Goal: Book appointment/travel/reservation

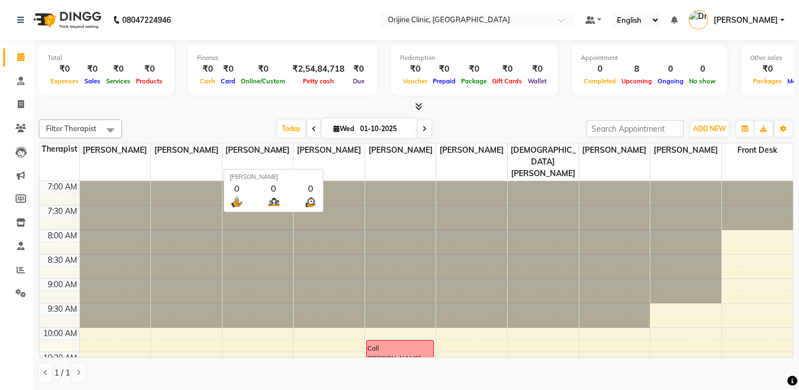
scroll to position [133, 0]
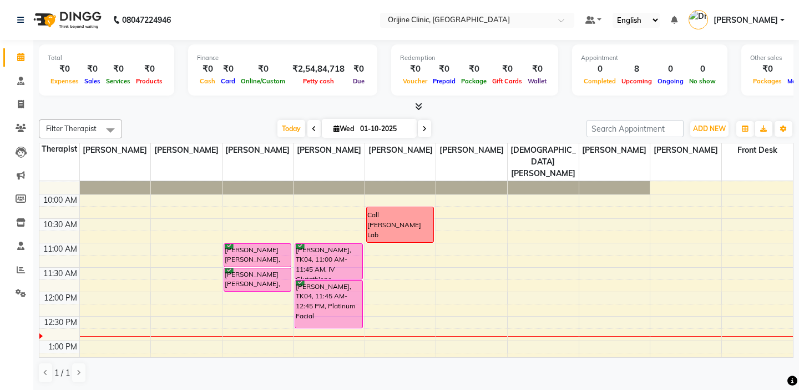
click at [335, 130] on icon at bounding box center [337, 128] width 6 height 7
select select "10"
select select "2025"
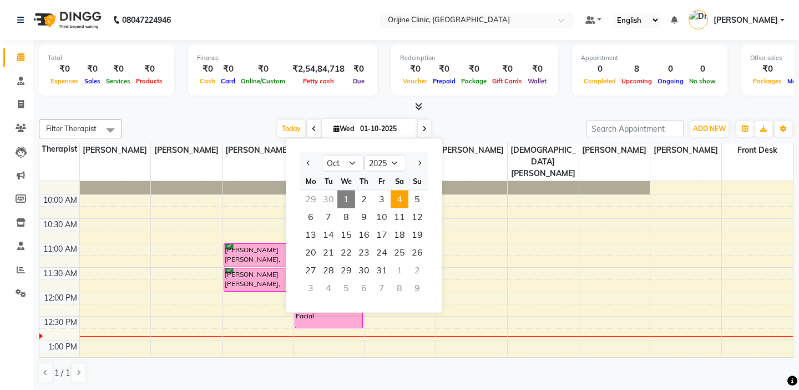
click at [399, 198] on span "4" at bounding box center [400, 199] width 18 height 18
type input "04-10-2025"
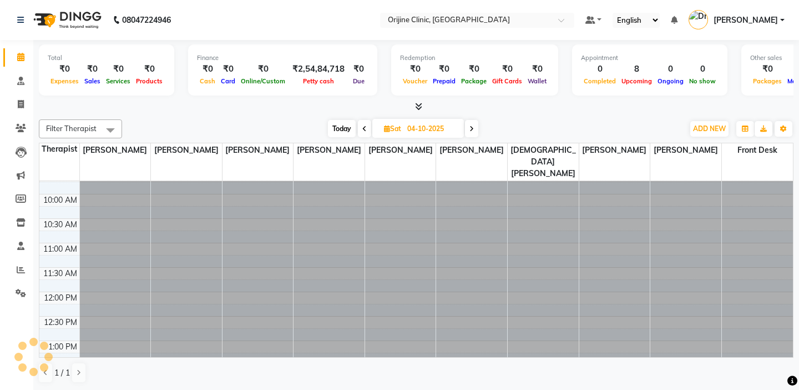
scroll to position [245, 0]
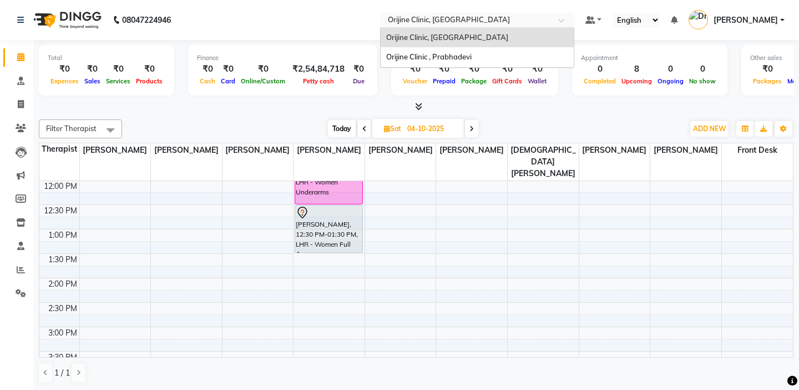
click at [400, 16] on input "text" at bounding box center [466, 21] width 161 height 11
click at [406, 59] on span "Orijine Clinic , Prabhadevi" at bounding box center [428, 56] width 85 height 9
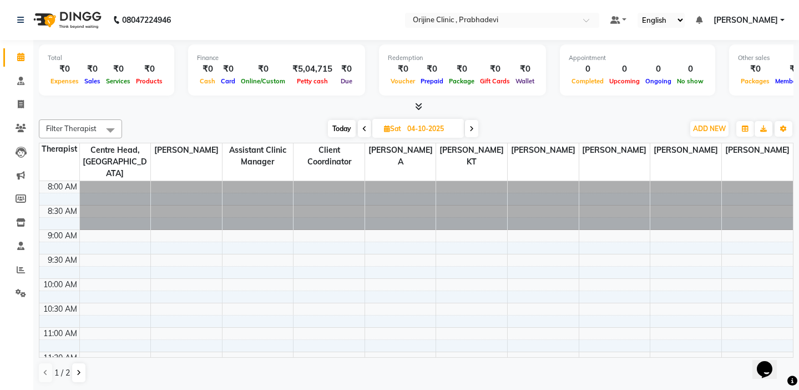
click at [61, 193] on td at bounding box center [59, 199] width 40 height 12
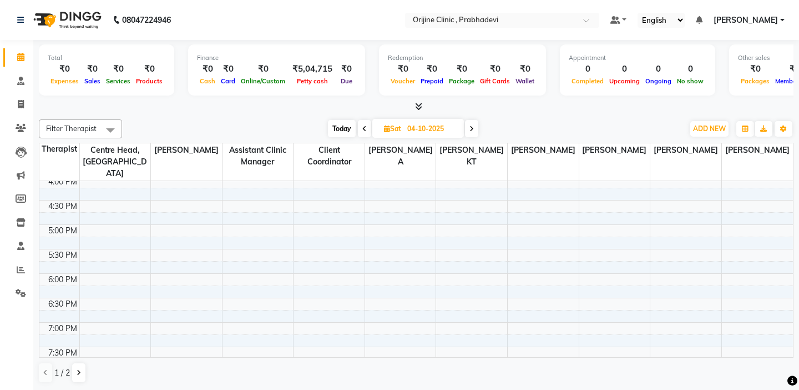
scroll to position [446, 0]
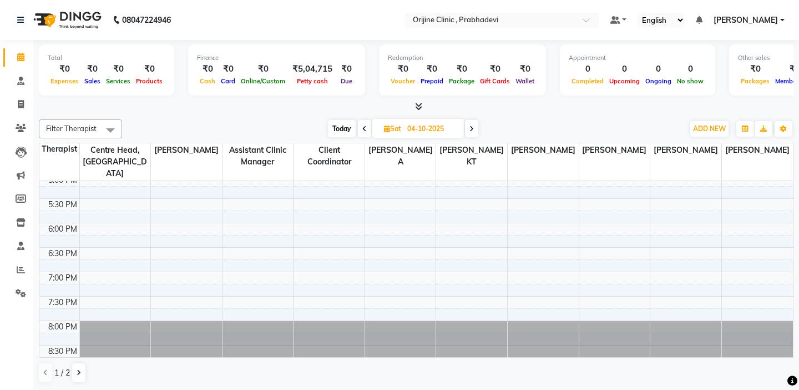
click at [346, 120] on span "Today" at bounding box center [342, 128] width 28 height 17
type input "01-10-2025"
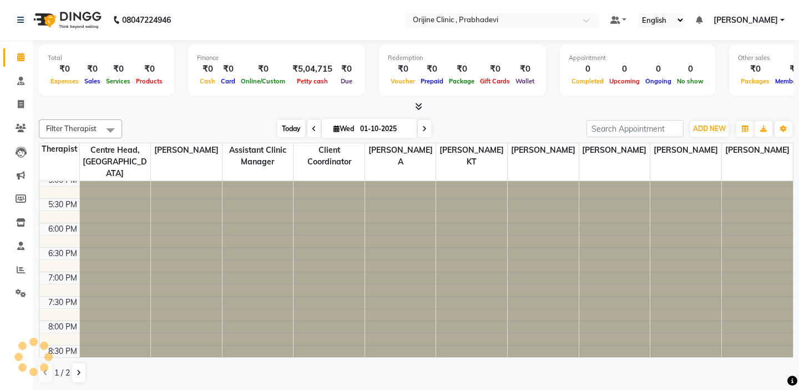
scroll to position [196, 0]
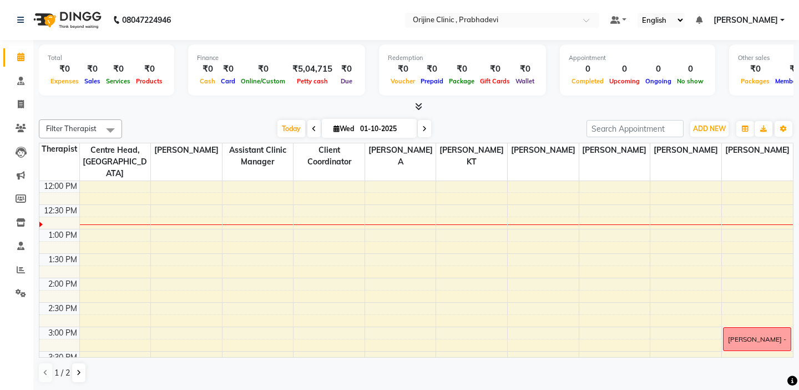
click at [60, 217] on td at bounding box center [59, 223] width 40 height 12
